Goal: Information Seeking & Learning: Check status

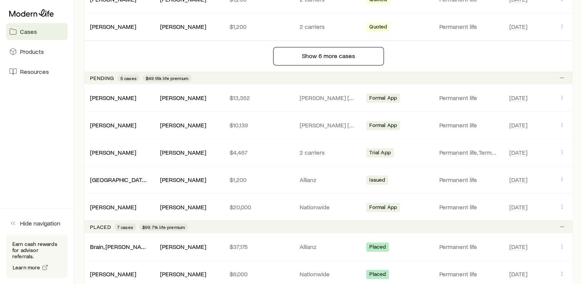
scroll to position [683, 0]
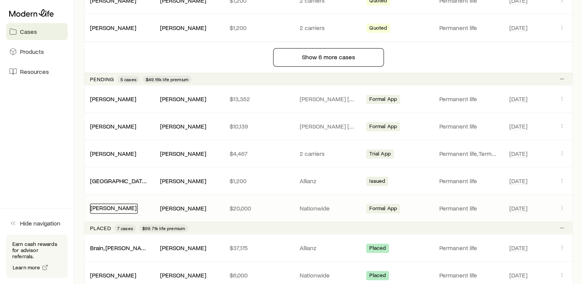
click at [118, 204] on link "[PERSON_NAME]" at bounding box center [113, 207] width 46 height 7
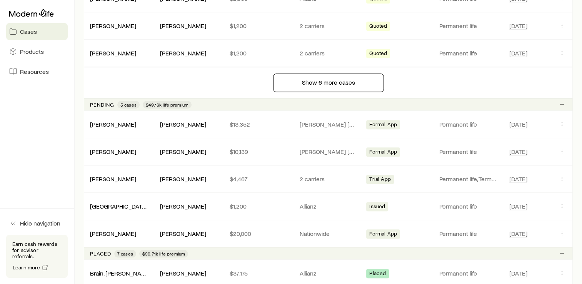
scroll to position [660, 0]
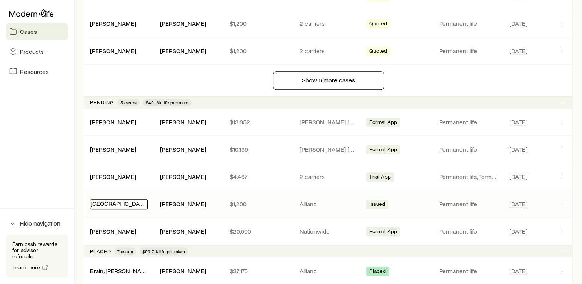
click at [126, 203] on div "[GEOGRAPHIC_DATA][PERSON_NAME]" at bounding box center [119, 204] width 58 height 10
click at [97, 202] on link "[GEOGRAPHIC_DATA][PERSON_NAME]" at bounding box center [142, 203] width 104 height 7
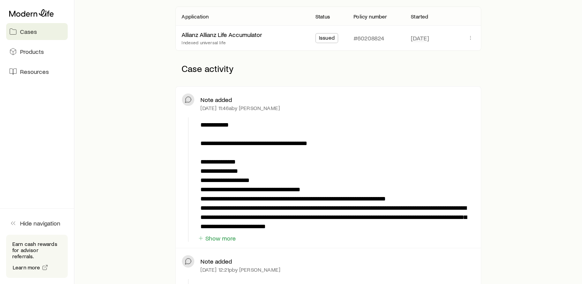
scroll to position [134, 0]
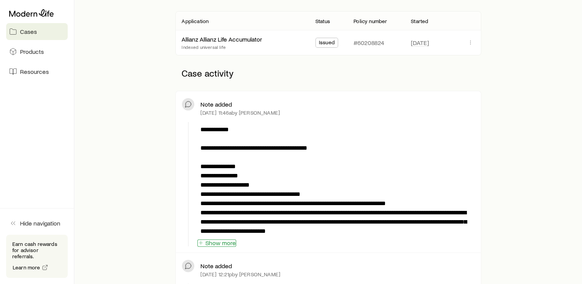
click at [210, 243] on button "Show more" at bounding box center [216, 242] width 39 height 7
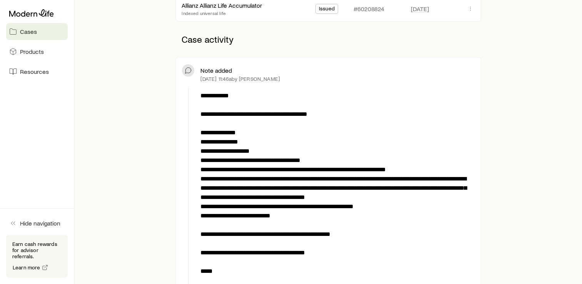
scroll to position [142, 0]
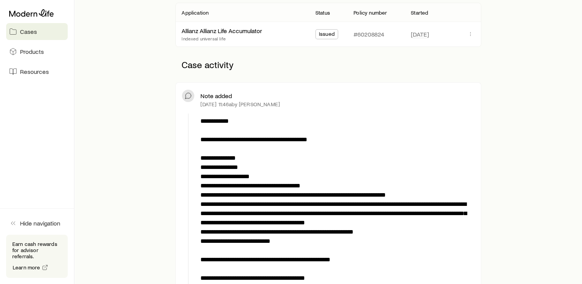
click at [201, 186] on p "**********" at bounding box center [335, 227] width 271 height 221
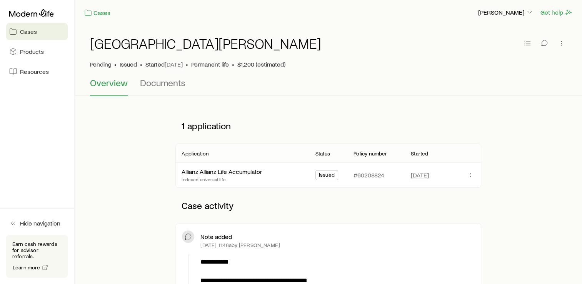
scroll to position [0, 0]
